Goal: Ask a question

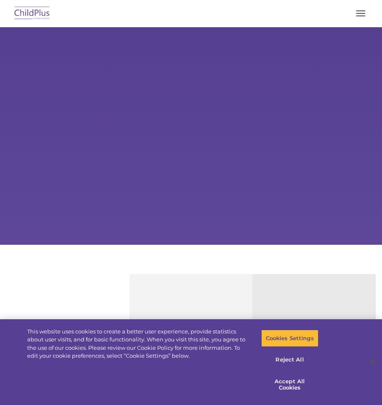
select select "MEDIUM"
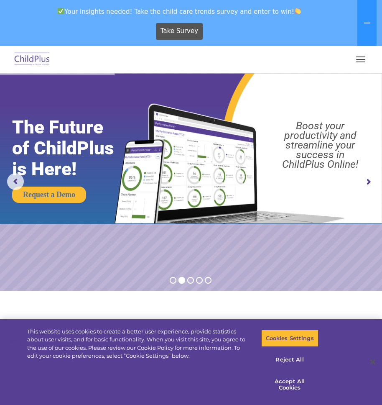
click at [360, 56] on button "button" at bounding box center [361, 59] width 18 height 13
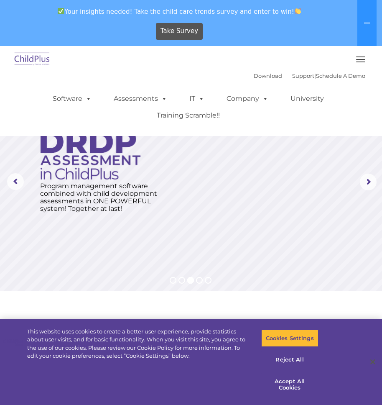
click at [365, 61] on button "button" at bounding box center [361, 59] width 18 height 13
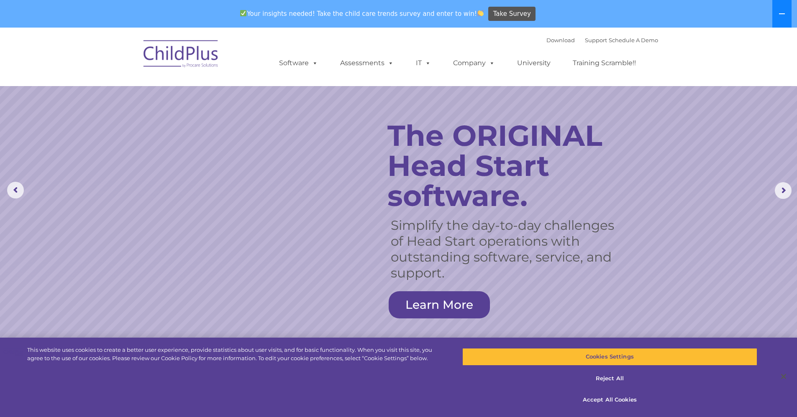
click at [382, 11] on icon at bounding box center [781, 13] width 7 height 7
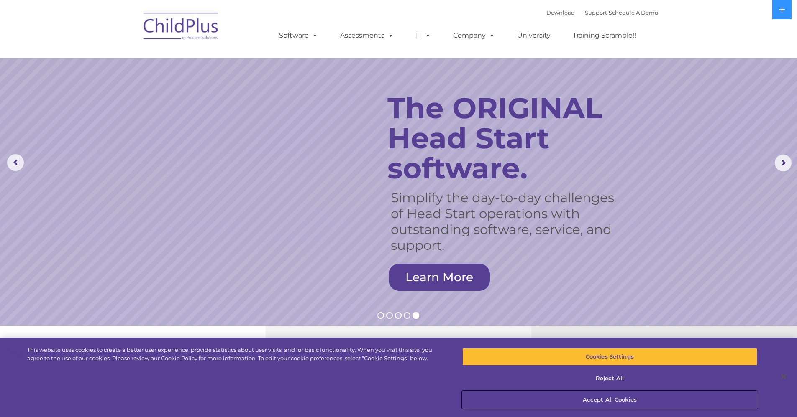
click at [382, 403] on button "Accept All Cookies" at bounding box center [609, 400] width 295 height 18
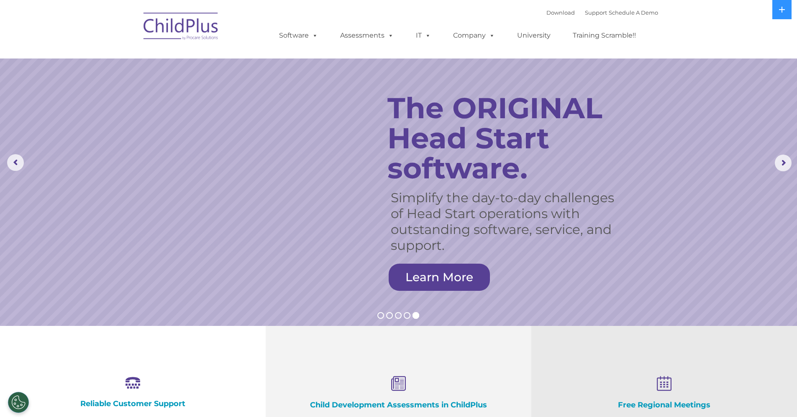
click at [382, 216] on rs-slide "Simplify the day-to-day challenges of Head Start operations with outstanding so…" at bounding box center [398, 163] width 797 height 326
click at [382, 166] on rs-arrow at bounding box center [782, 163] width 17 height 17
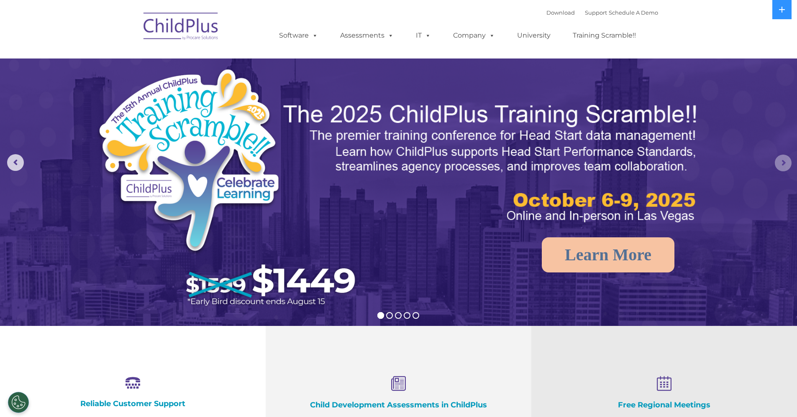
click at [382, 168] on rs-arrow at bounding box center [782, 163] width 17 height 17
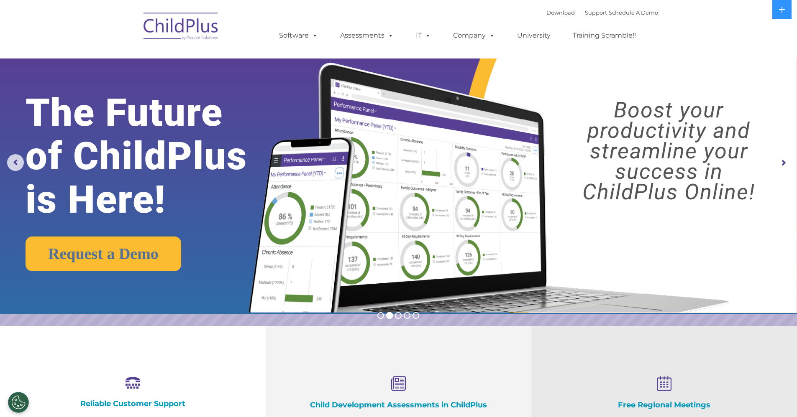
click at [382, 163] on rs-arrow at bounding box center [782, 163] width 17 height 17
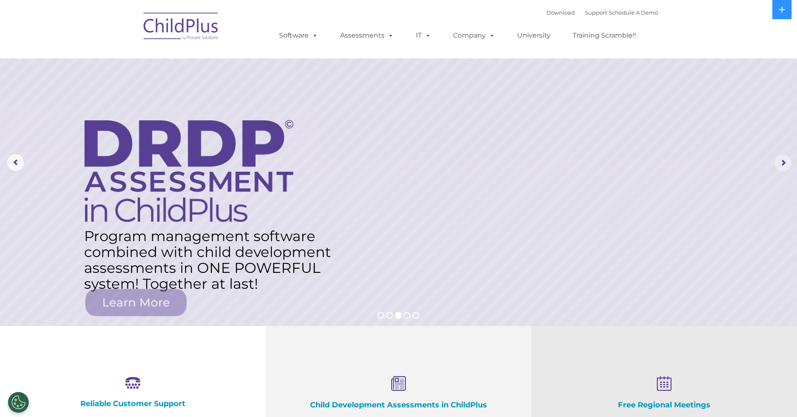
click at [382, 164] on rs-arrow at bounding box center [782, 163] width 17 height 17
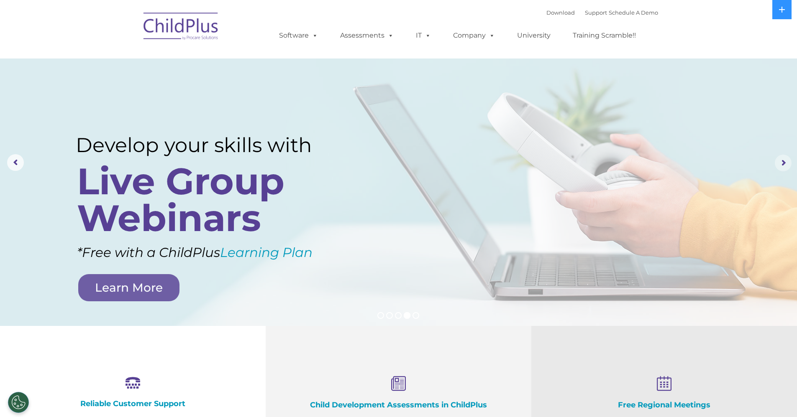
click at [382, 164] on rs-arrow at bounding box center [782, 163] width 17 height 17
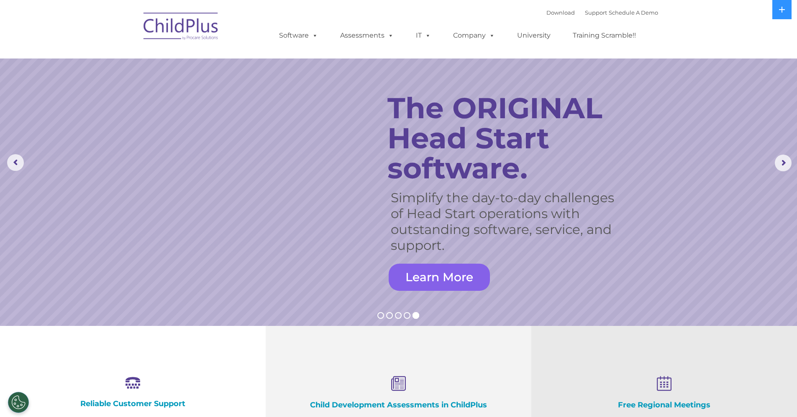
click at [382, 265] on link "Learn More" at bounding box center [438, 277] width 101 height 27
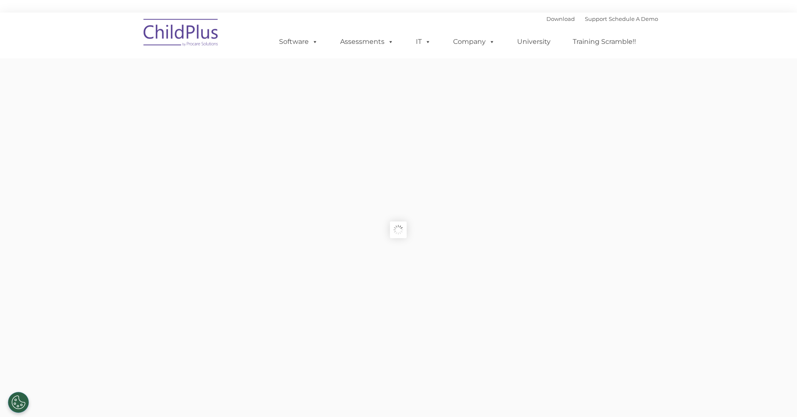
type input ""
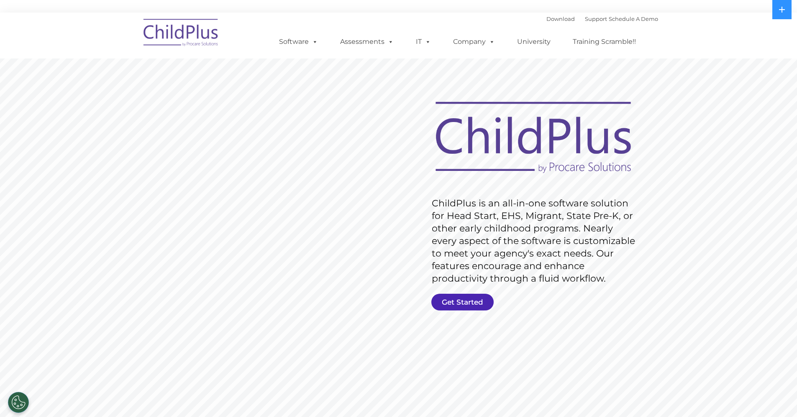
click at [456, 295] on link "Get Started" at bounding box center [462, 302] width 62 height 17
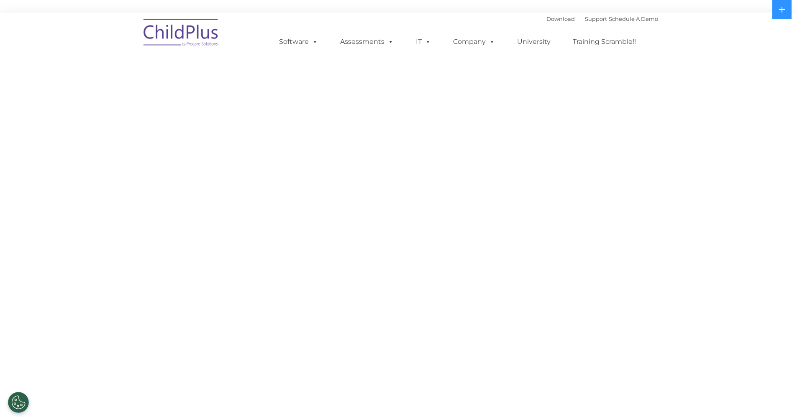
select select "MEDIUM"
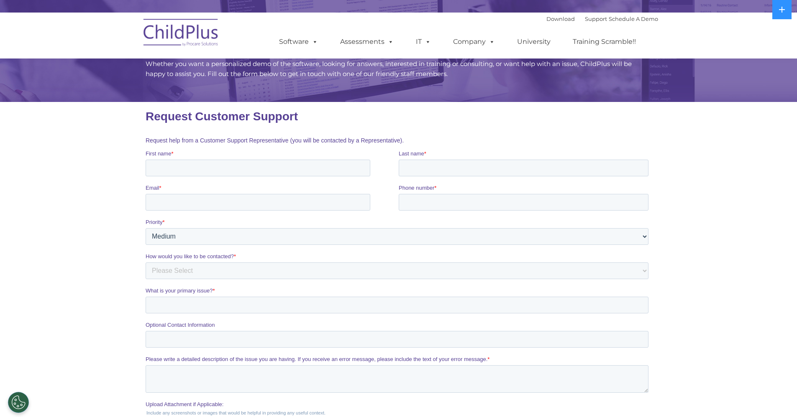
scroll to position [112, 0]
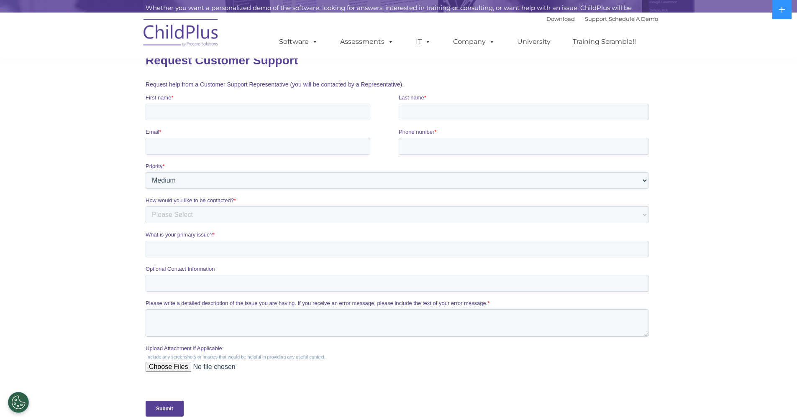
click at [697, 41] on nav "Download Support | Schedule A Demo  MENU MENU Software ChildPlus: The original…" at bounding box center [398, 36] width 797 height 46
click at [605, 79] on fieldset "Request help from a Customer Support Representative (you will be contacted by a…" at bounding box center [398, 84] width 506 height 18
